Goal: Check status: Check status

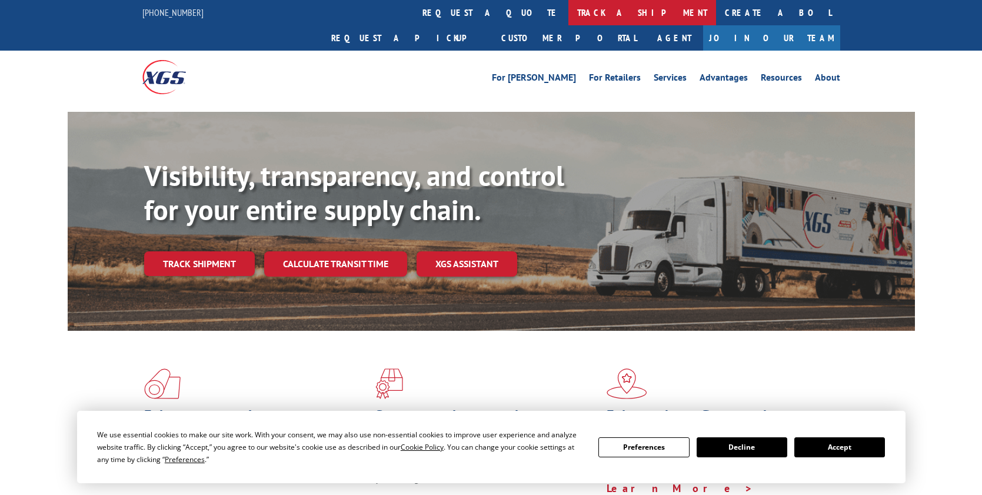
click at [568, 9] on link "track a shipment" at bounding box center [642, 12] width 148 height 25
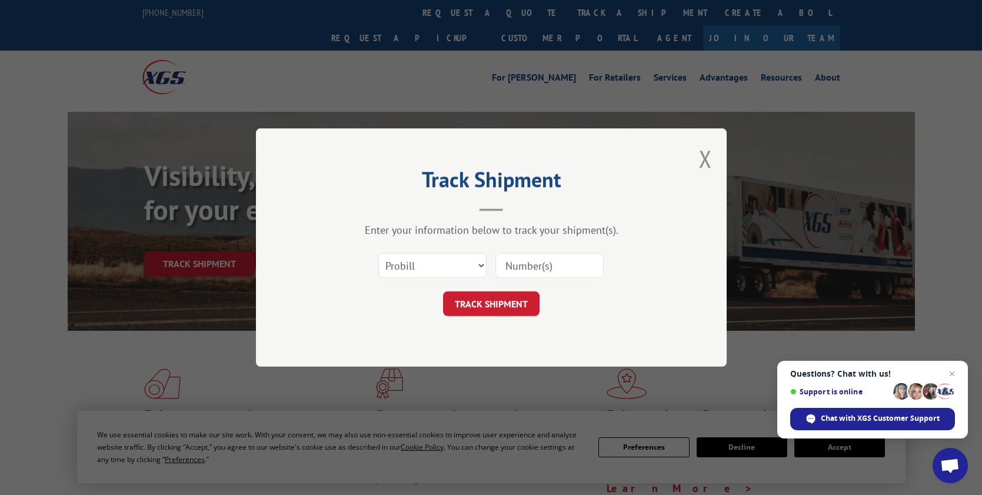
click at [549, 264] on input at bounding box center [549, 265] width 108 height 25
type input "16580482"
click at [514, 309] on button "TRACK SHIPMENT" at bounding box center [491, 303] width 96 height 25
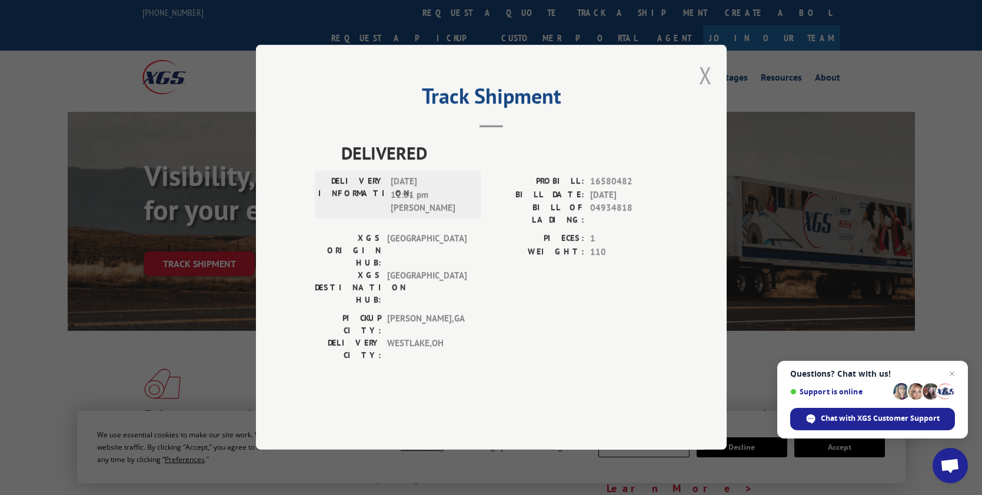
click at [707, 91] on button "Close modal" at bounding box center [705, 74] width 13 height 31
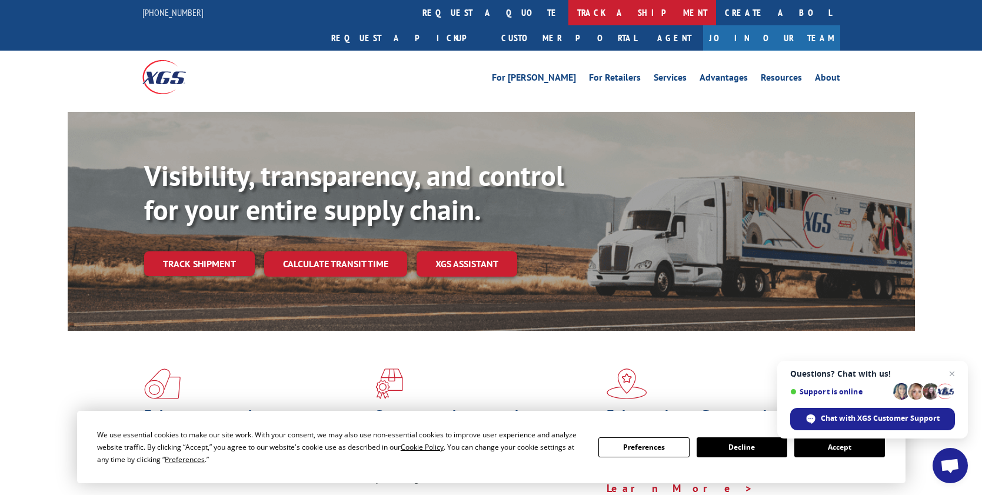
click at [568, 13] on link "track a shipment" at bounding box center [642, 12] width 148 height 25
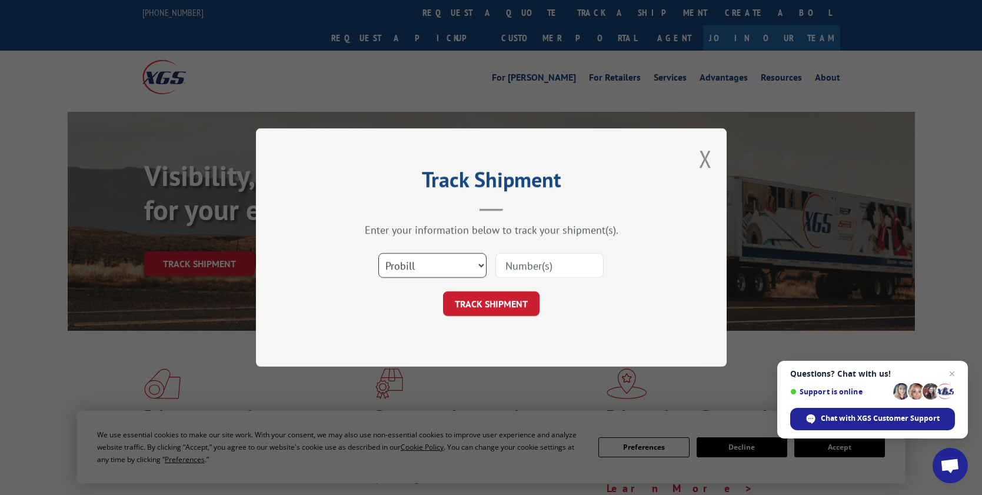
click at [458, 269] on select "Select category... Probill BOL PO" at bounding box center [432, 265] width 108 height 25
select select "bol"
click at [378, 253] on select "Select category... Probill BOL PO" at bounding box center [432, 265] width 108 height 25
click at [544, 266] on input at bounding box center [549, 265] width 108 height 25
click at [525, 265] on input "5440895" at bounding box center [549, 265] width 108 height 25
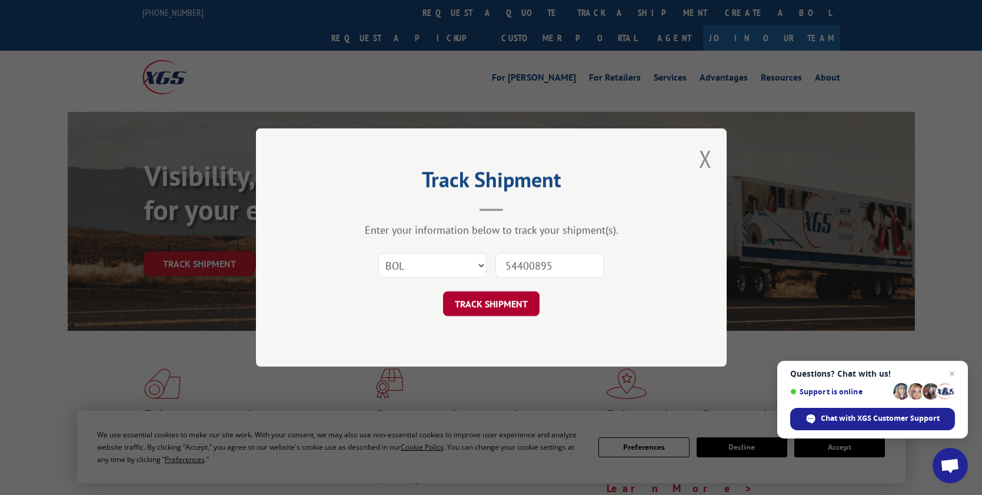
type input "54400895"
click at [497, 294] on button "TRACK SHIPMENT" at bounding box center [491, 303] width 96 height 25
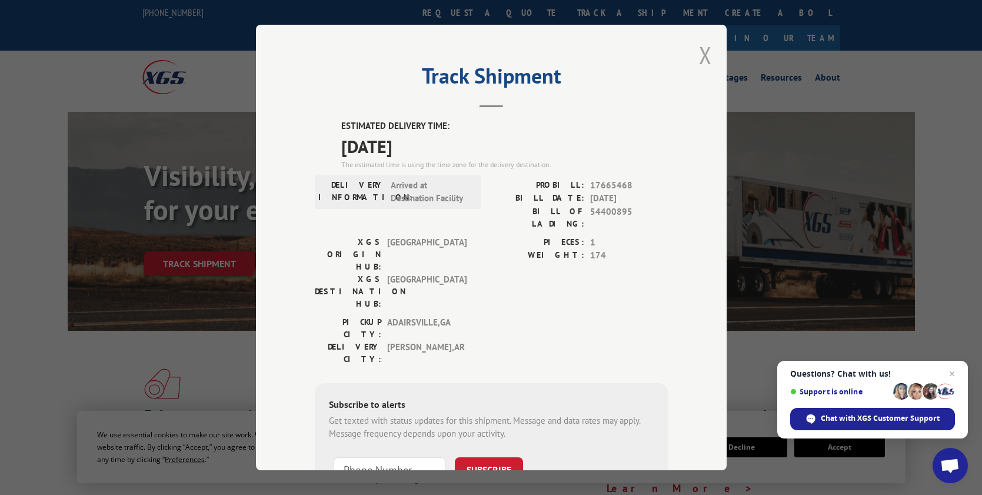
click at [699, 61] on button "Close modal" at bounding box center [705, 54] width 13 height 31
